Goal: Transaction & Acquisition: Purchase product/service

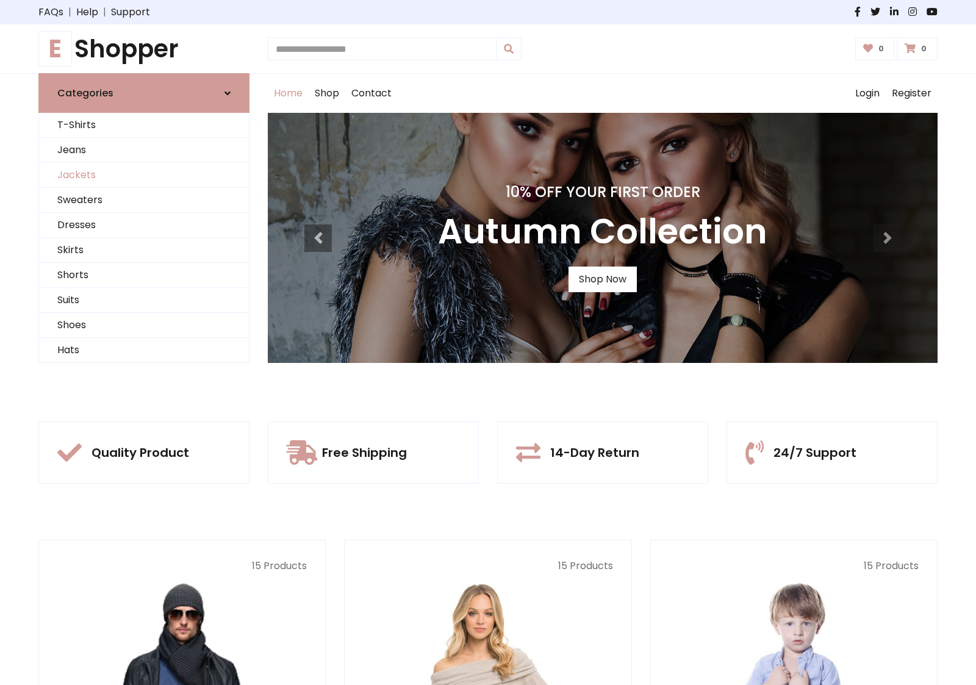
click at [144, 175] on link "Jackets" at bounding box center [144, 175] width 210 height 25
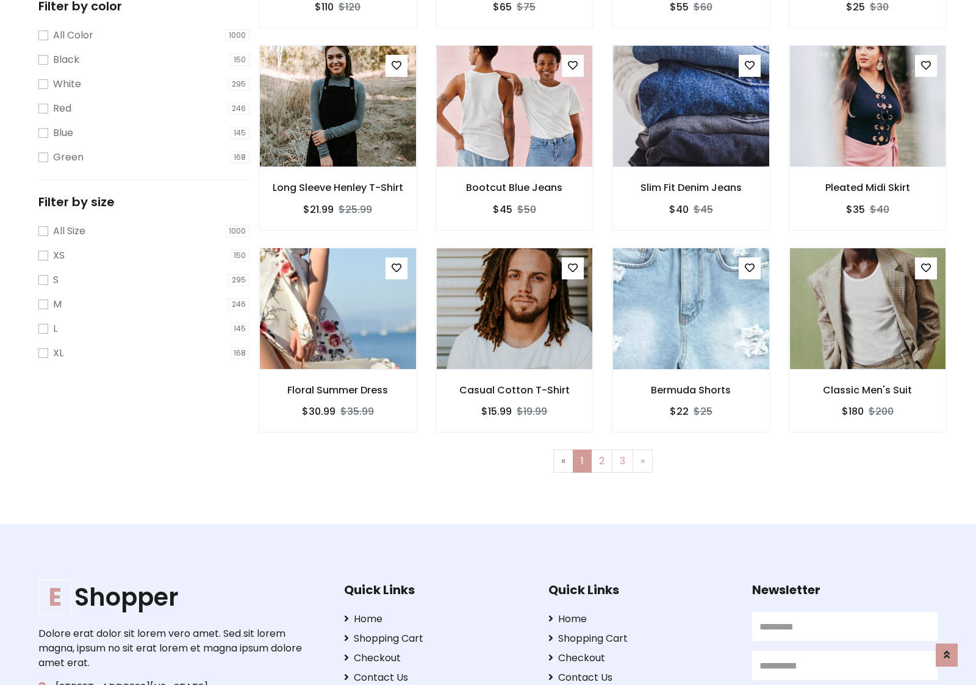
scroll to position [552, 0]
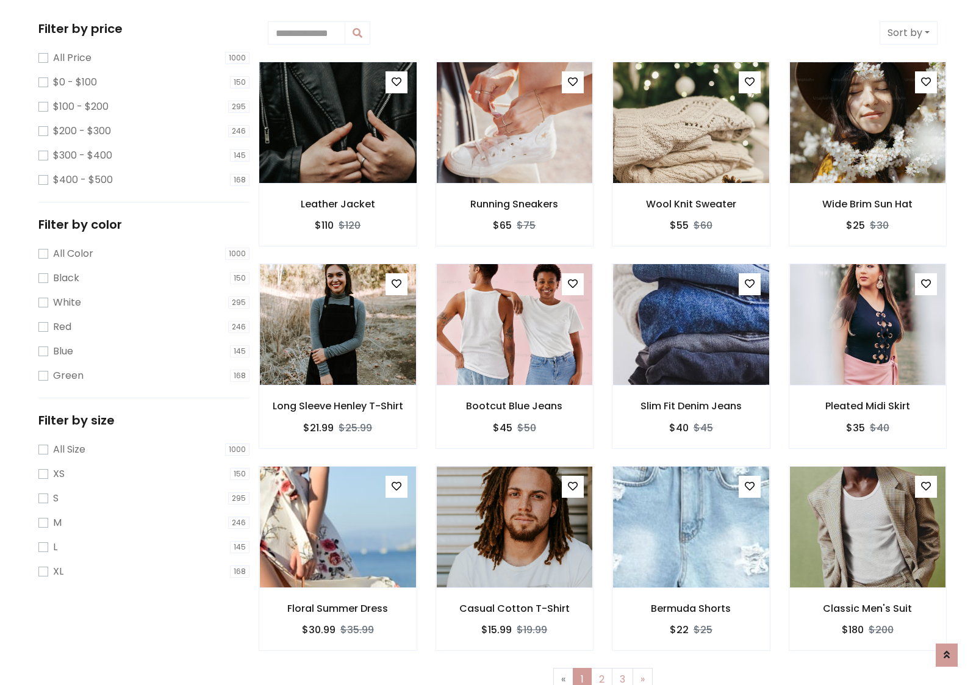
scroll to position [0, 0]
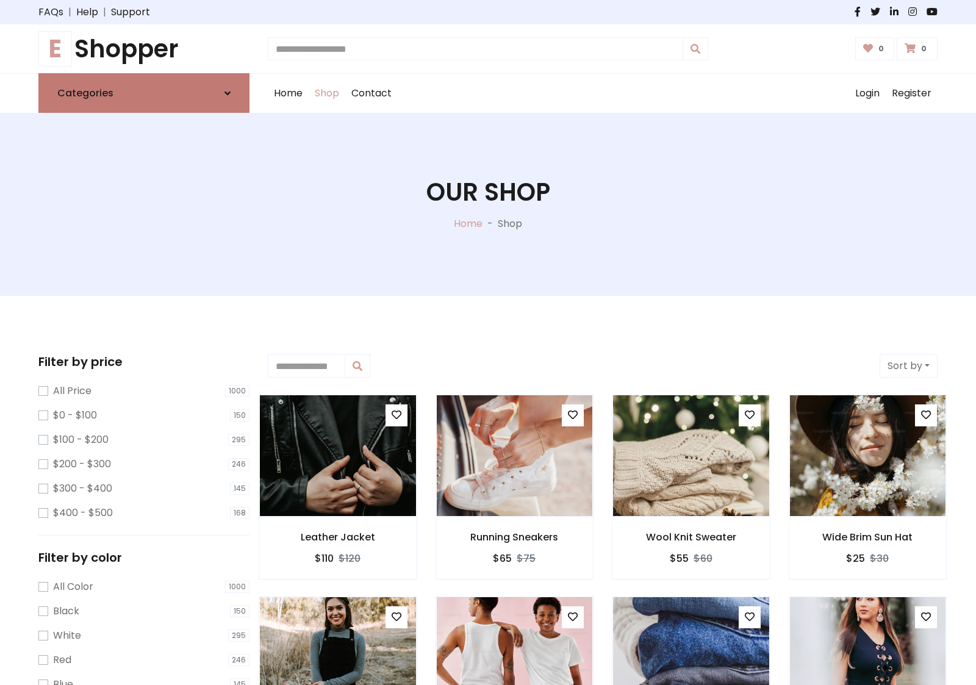
click at [144, 93] on link "Categories" at bounding box center [143, 93] width 211 height 40
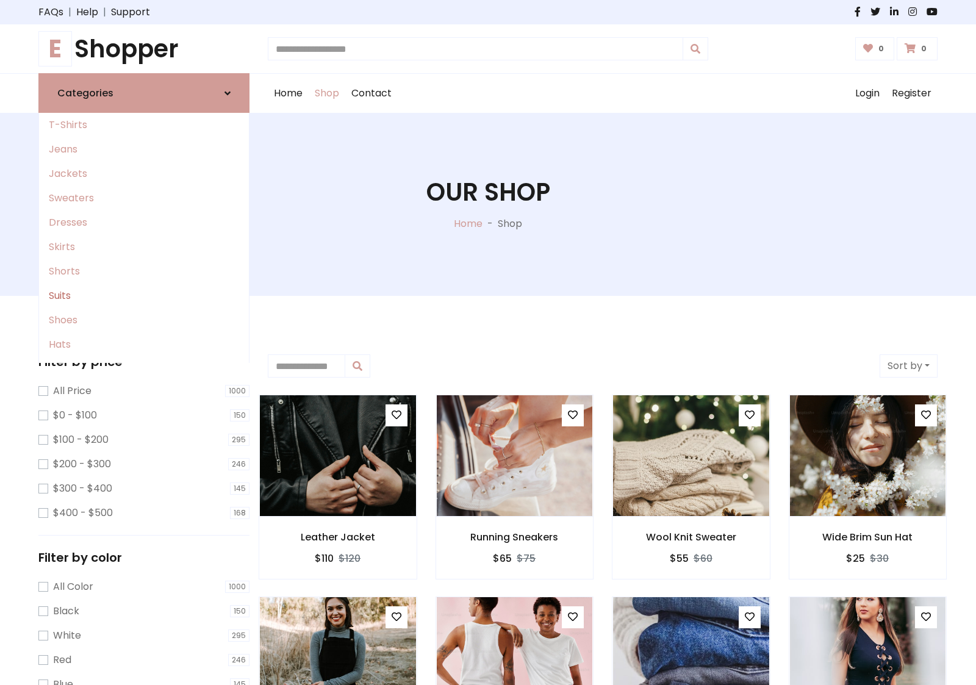
click at [144, 296] on link "Suits" at bounding box center [144, 296] width 210 height 24
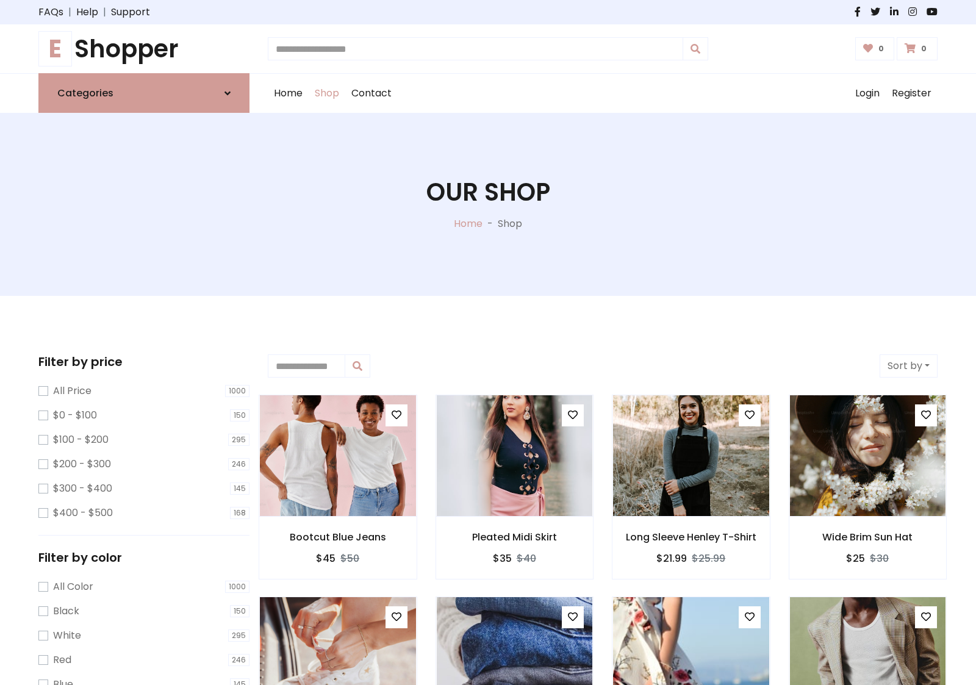
scroll to position [674, 0]
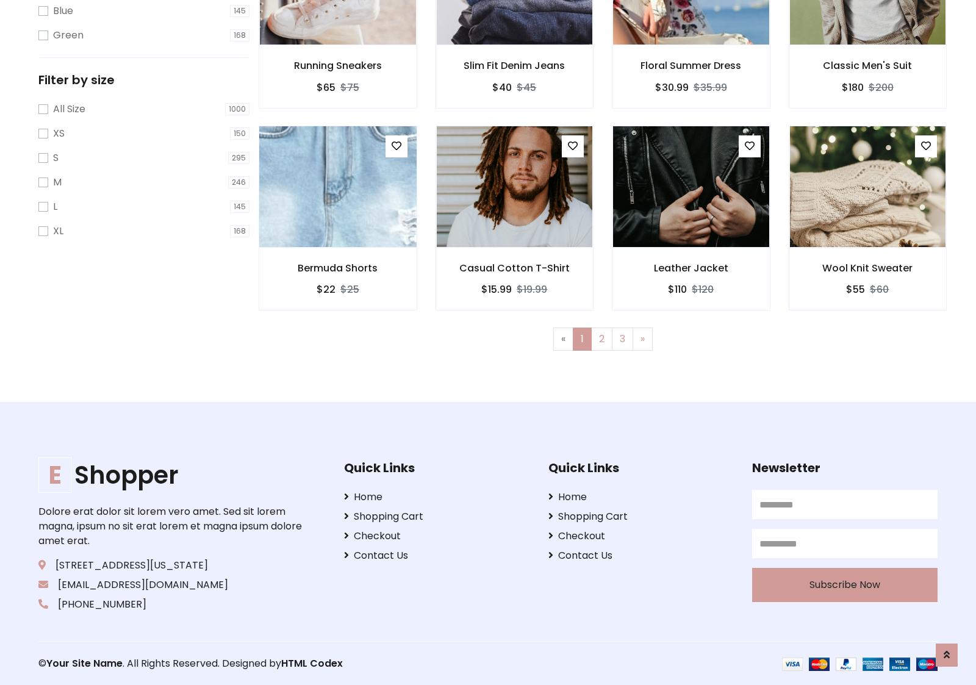
click at [337, 186] on img at bounding box center [337, 186] width 187 height 293
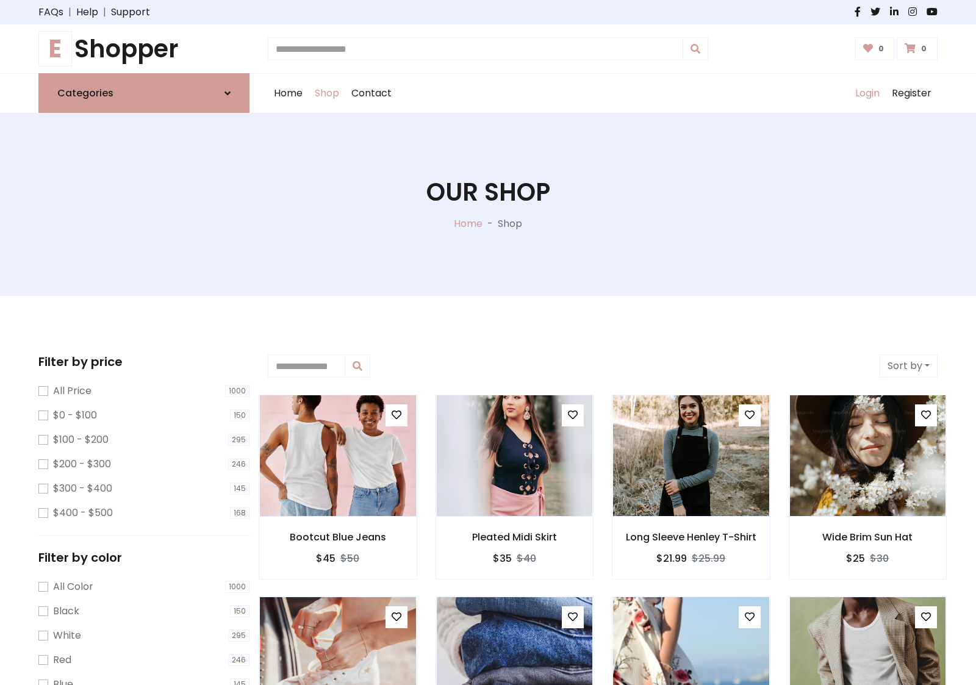
click at [867, 93] on link "Login" at bounding box center [867, 93] width 37 height 39
click at [228, 93] on icon at bounding box center [228, 93] width 6 height 10
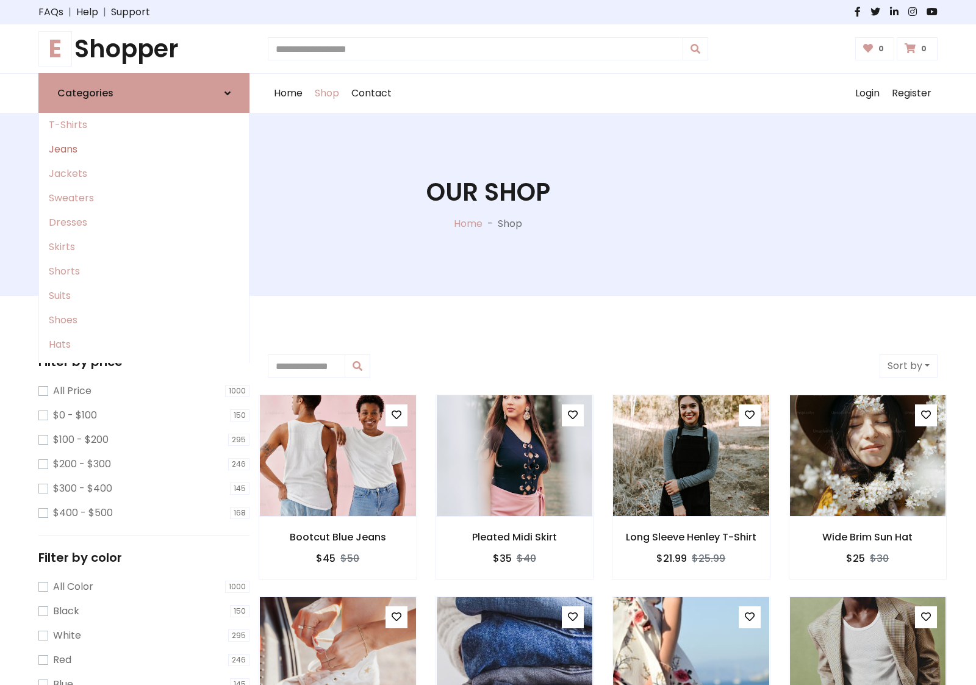
click at [144, 150] on link "Jeans" at bounding box center [144, 149] width 210 height 24
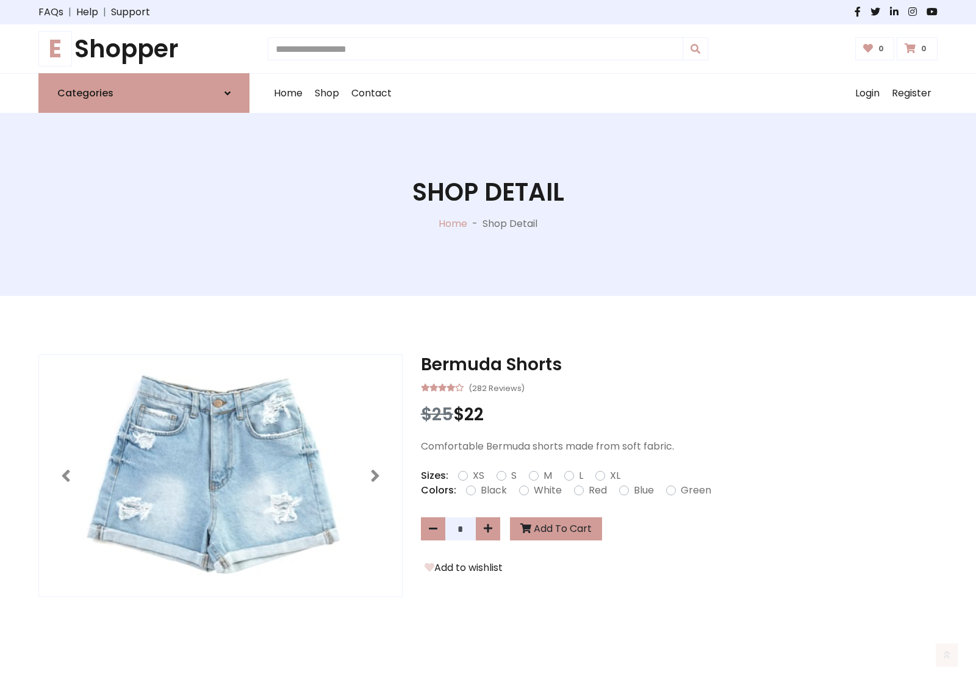
scroll to position [838, 0]
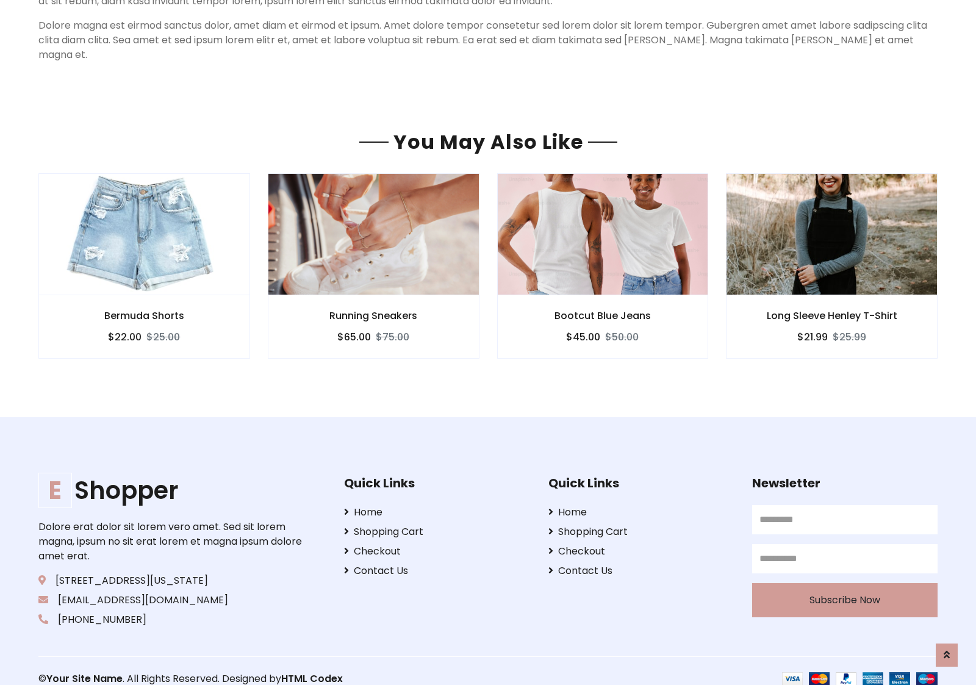
scroll to position [838, 0]
